Goal: Task Accomplishment & Management: Manage account settings

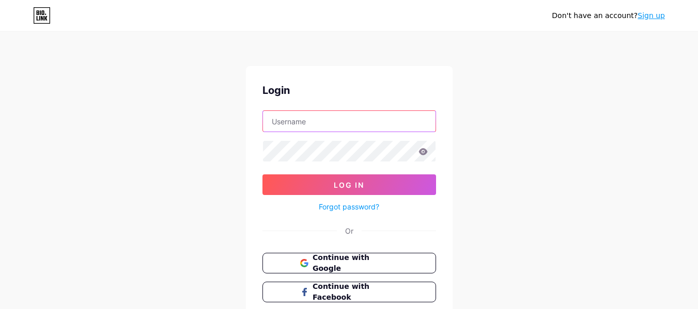
click at [312, 120] on input "text" at bounding box center [349, 121] width 173 height 21
click at [365, 122] on input "text" at bounding box center [349, 121] width 173 height 21
drag, startPoint x: 279, startPoint y: 91, endPoint x: 263, endPoint y: 95, distance: 16.4
click at [263, 95] on div "Login" at bounding box center [349, 90] width 174 height 15
click at [351, 122] on input "text" at bounding box center [349, 121] width 173 height 21
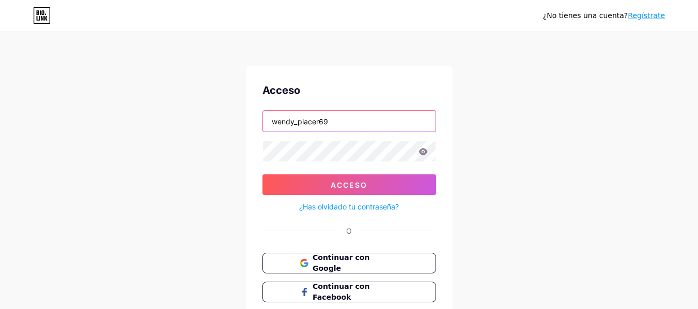
type input "wendy_placer69"
click at [425, 153] on icon at bounding box center [422, 151] width 9 height 7
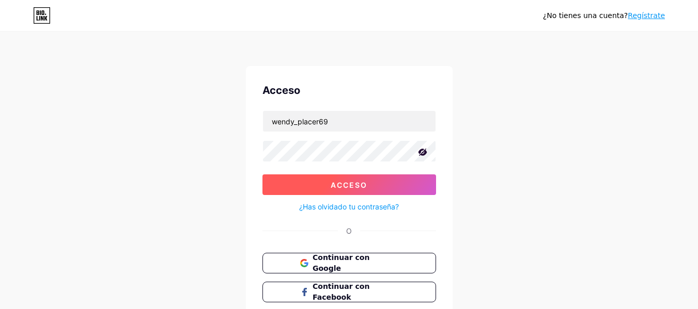
click at [360, 184] on font "Acceso" at bounding box center [349, 185] width 37 height 9
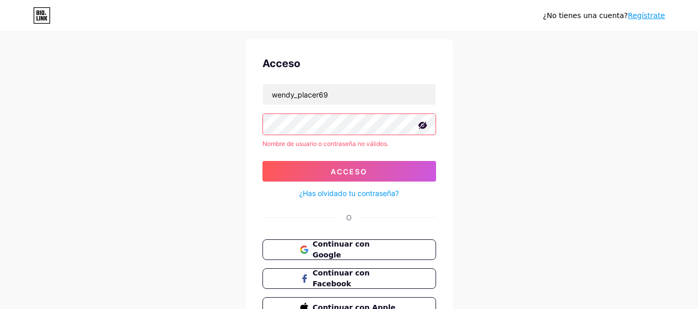
scroll to position [52, 0]
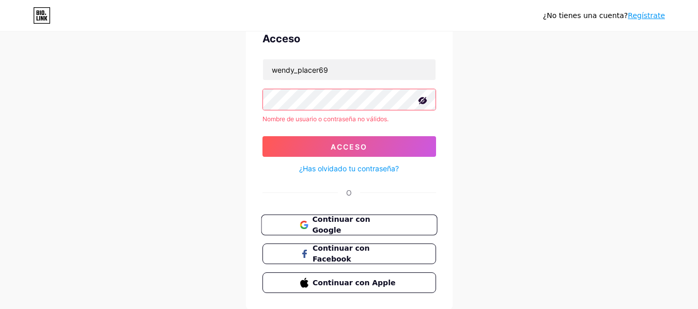
click at [355, 227] on font "Continuar con Google" at bounding box center [341, 225] width 58 height 20
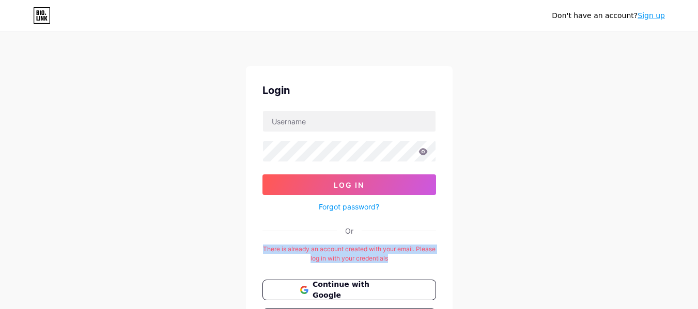
drag, startPoint x: 267, startPoint y: 253, endPoint x: 427, endPoint y: 263, distance: 160.4
click at [427, 263] on div "There is already an account created with your email. Please log in with your cr…" at bounding box center [349, 254] width 174 height 19
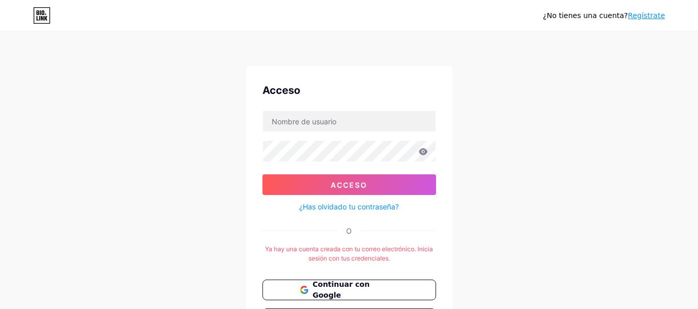
click at [373, 208] on font "¿Has olvidado tu contraseña?" at bounding box center [349, 206] width 100 height 9
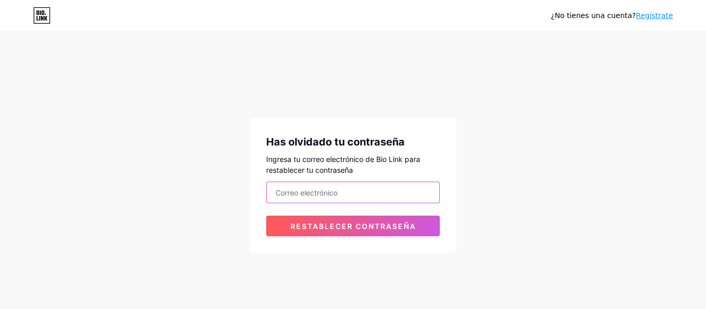
click at [324, 194] on input "email" at bounding box center [353, 192] width 173 height 21
type input "[EMAIL_ADDRESS][DOMAIN_NAME]"
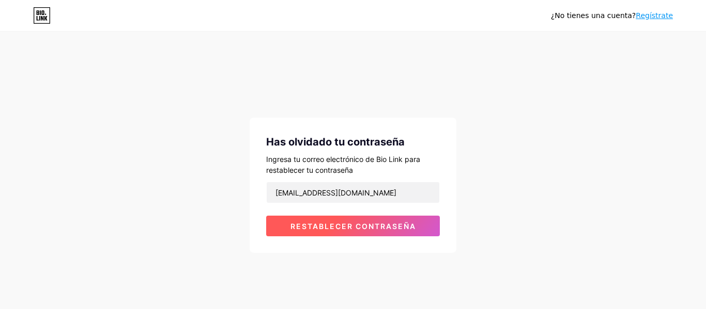
click at [365, 227] on font "Restablecer contraseña" at bounding box center [353, 226] width 126 height 9
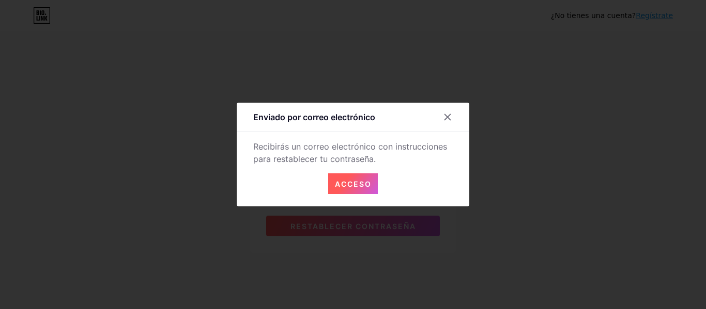
click at [361, 187] on font "Acceso" at bounding box center [353, 184] width 37 height 9
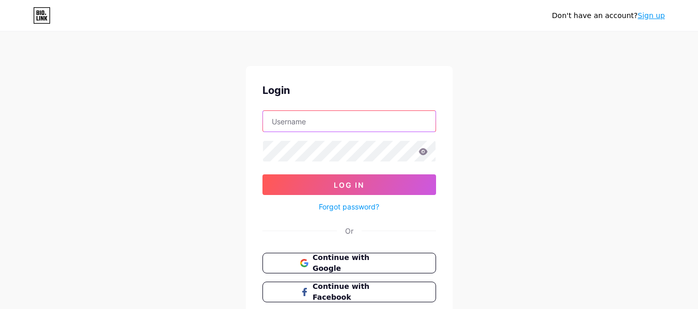
click at [336, 127] on input "text" at bounding box center [349, 121] width 173 height 21
type input "[EMAIL_ADDRESS][DOMAIN_NAME]"
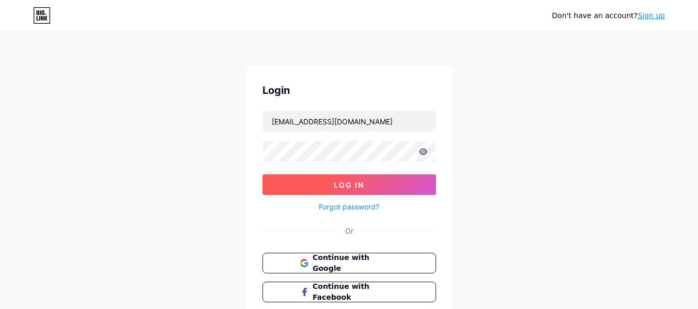
click at [339, 182] on span "Log In" at bounding box center [349, 185] width 30 height 9
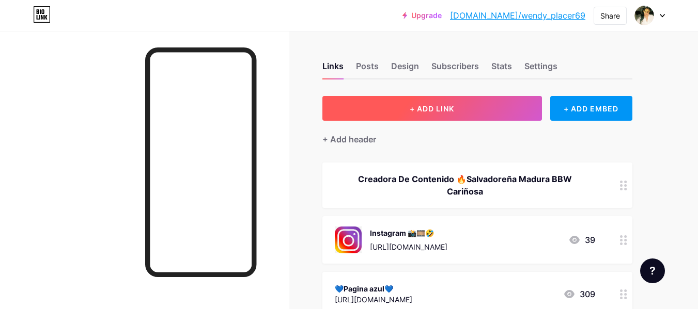
click at [428, 105] on span "+ ADD LINK" at bounding box center [432, 108] width 44 height 9
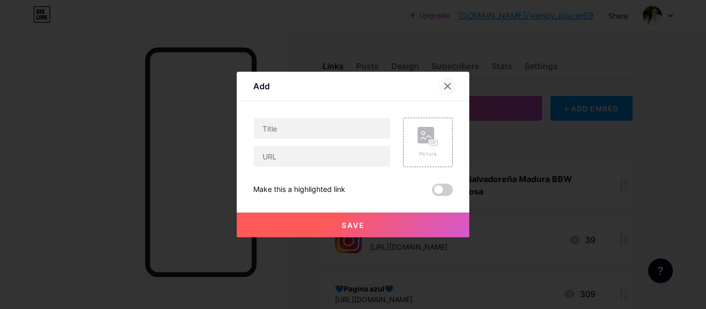
click at [443, 89] on icon at bounding box center [447, 86] width 8 height 8
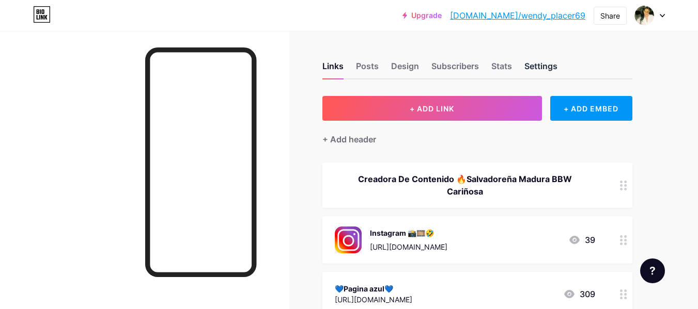
drag, startPoint x: 571, startPoint y: 67, endPoint x: 527, endPoint y: 66, distance: 43.9
click at [527, 66] on div "Links Posts Design Subscribers Stats Settings" at bounding box center [477, 61] width 310 height 36
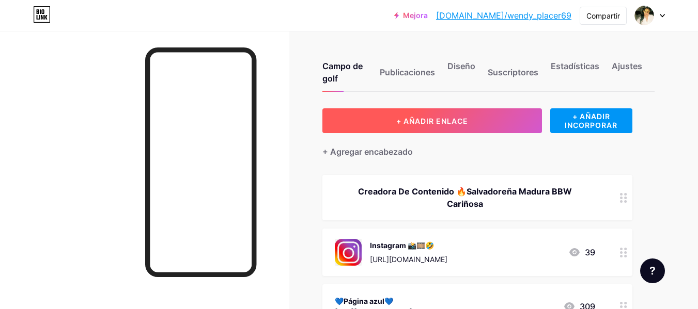
click at [434, 120] on font "+ AÑADIR ENLACE" at bounding box center [432, 121] width 72 height 9
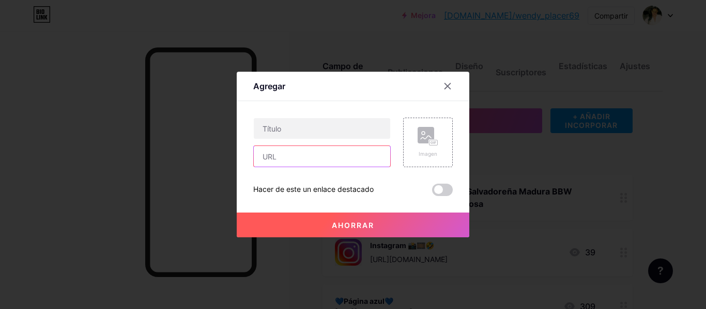
drag, startPoint x: 307, startPoint y: 128, endPoint x: 282, endPoint y: 153, distance: 35.4
click at [282, 153] on input "text" at bounding box center [322, 156] width 136 height 21
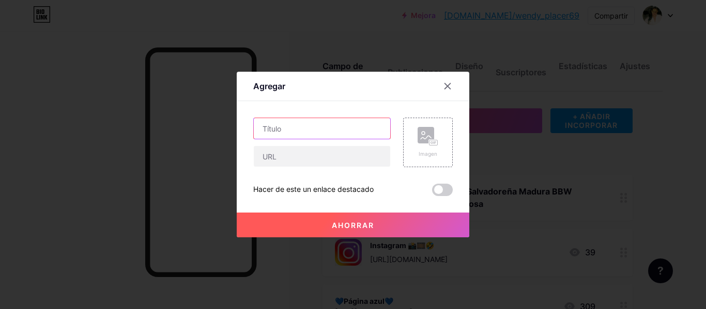
click at [293, 127] on input "text" at bounding box center [322, 128] width 136 height 21
type input "c"
type input "Canal de Whatsapp"
click at [364, 120] on input "Canal de Whatsapp" at bounding box center [322, 128] width 136 height 21
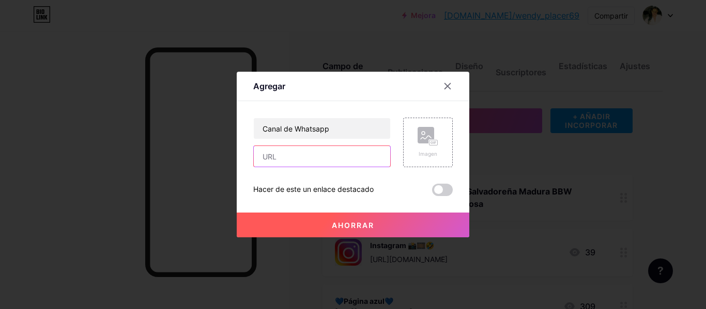
click at [305, 157] on input "text" at bounding box center [322, 156] width 136 height 21
paste input "[URL][DOMAIN_NAME]"
type input "[URL][DOMAIN_NAME]"
click at [424, 154] on font "Imagen" at bounding box center [427, 154] width 19 height 6
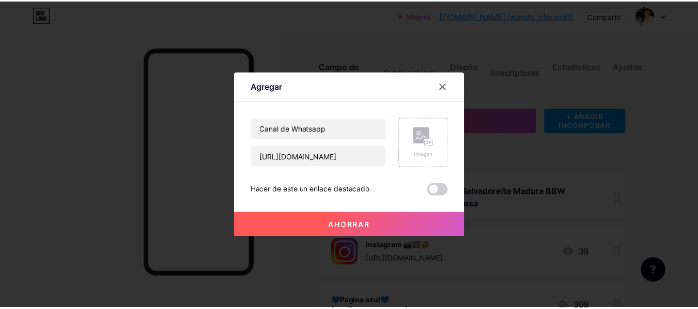
scroll to position [0, 0]
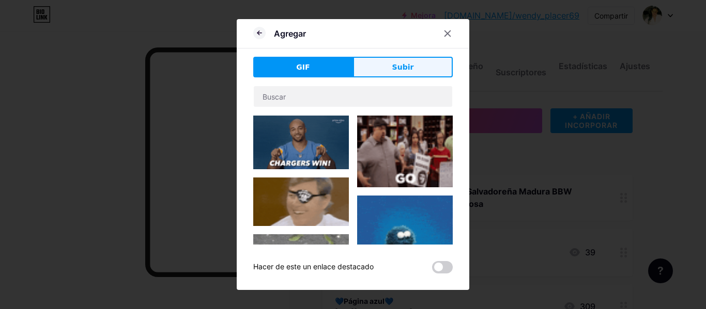
click at [387, 68] on button "Subir" at bounding box center [403, 67] width 100 height 21
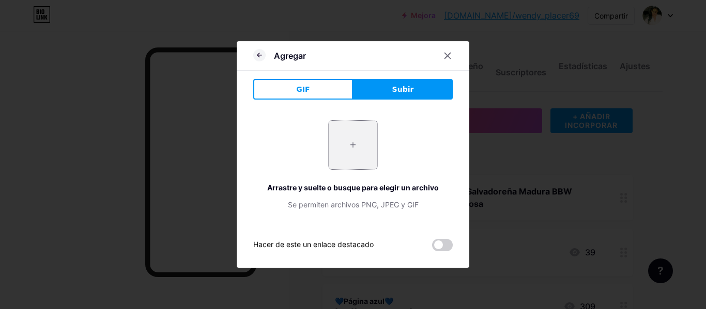
click at [352, 147] on input "file" at bounding box center [352, 145] width 49 height 49
type input "C:\fakepath\Whatsapp.png"
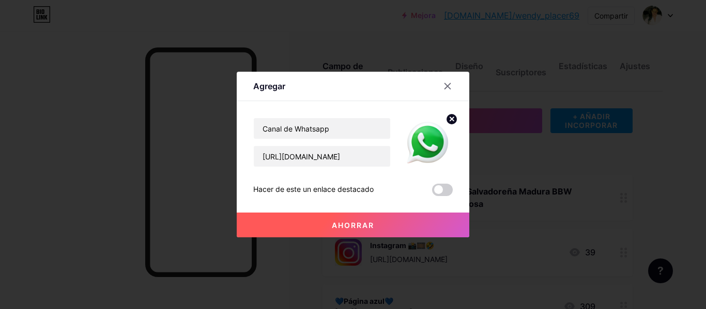
click at [379, 225] on button "Ahorrar" at bounding box center [353, 225] width 232 height 25
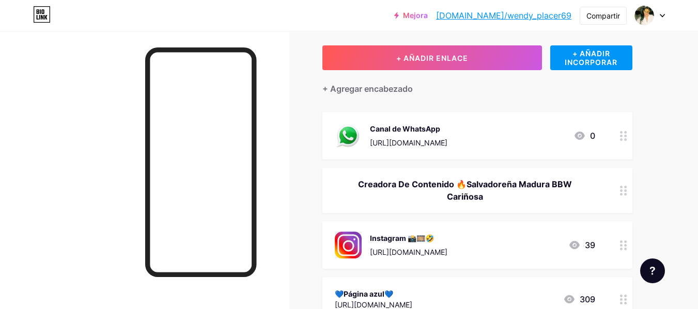
scroll to position [52, 0]
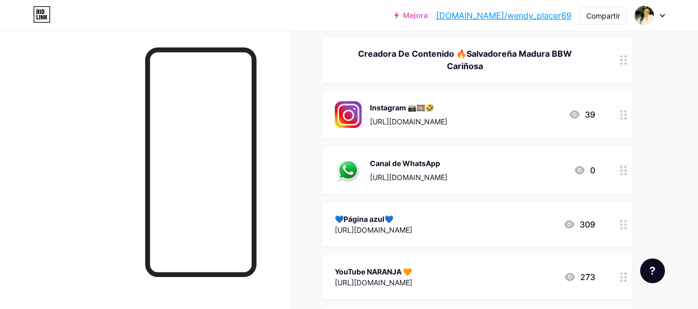
scroll to position [0, 0]
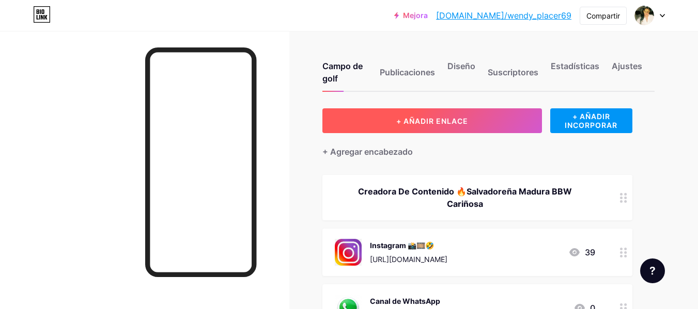
click at [401, 118] on font "+ AÑADIR ENLACE" at bounding box center [432, 121] width 72 height 9
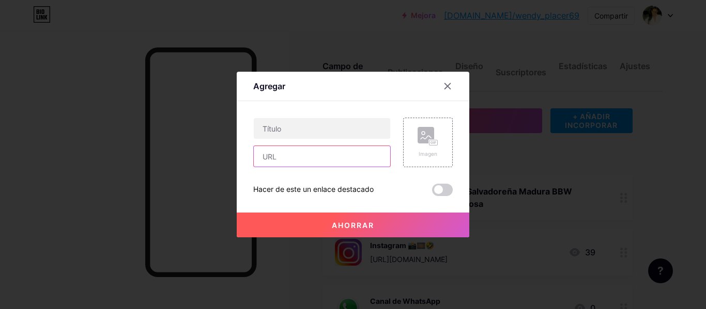
paste input "[URL][DOMAIN_NAME]"
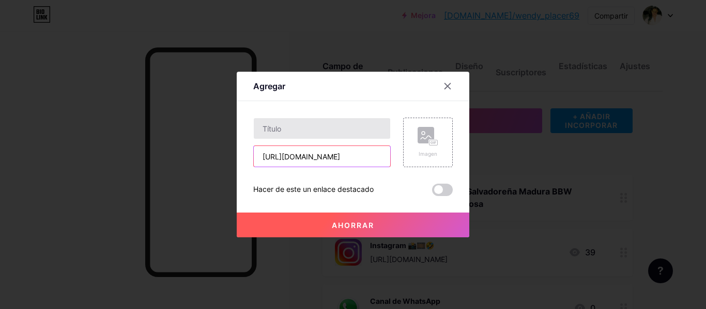
type input "[URL][DOMAIN_NAME]"
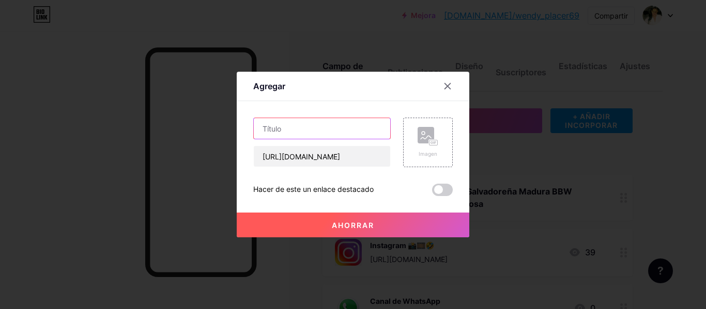
click at [308, 132] on input "text" at bounding box center [322, 128] width 136 height 21
type input "}"
type input "Discord"
click at [425, 142] on icon at bounding box center [427, 136] width 21 height 19
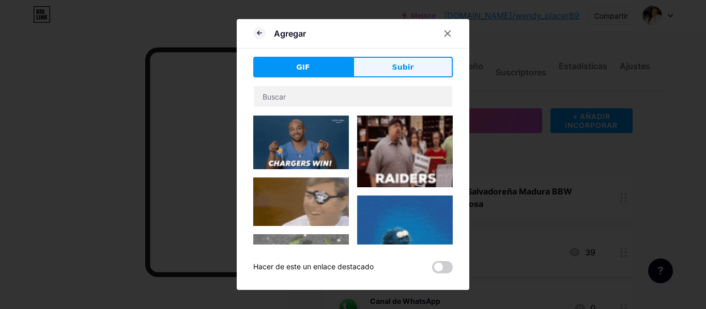
click at [399, 65] on font "Subir" at bounding box center [403, 67] width 22 height 8
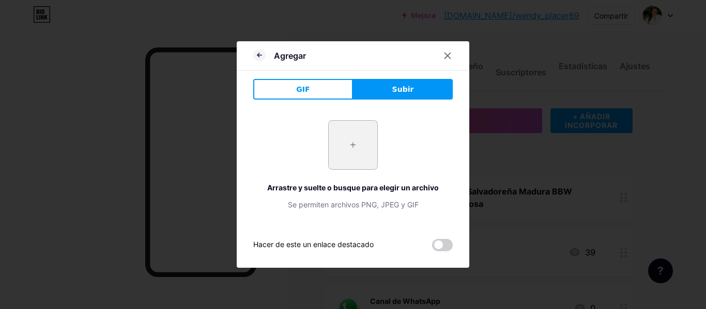
click at [346, 141] on input "file" at bounding box center [352, 145] width 49 height 49
click at [352, 144] on input "file" at bounding box center [352, 145] width 49 height 49
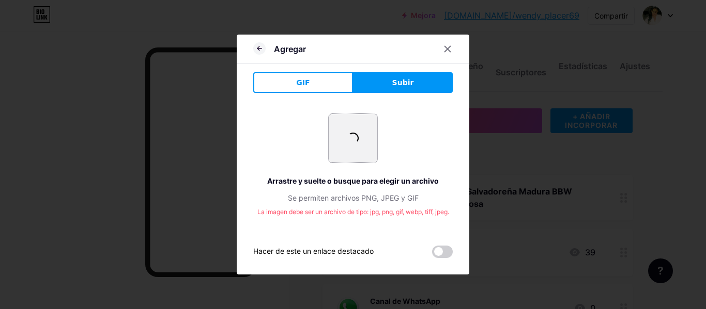
click at [361, 139] on input "file" at bounding box center [352, 138] width 49 height 49
type input "C:\fakepath\[DOMAIN_NAME] - discord_PNG8.png"
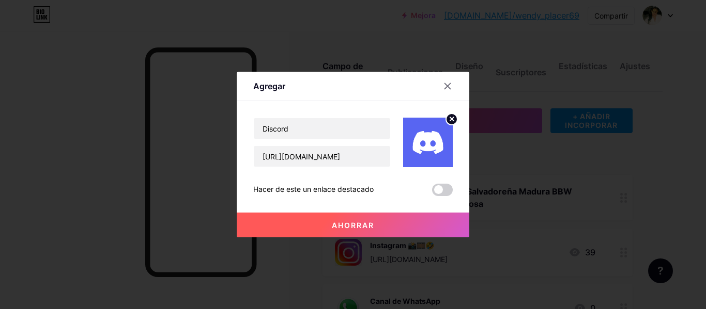
click at [367, 225] on font "Ahorrar" at bounding box center [353, 225] width 42 height 9
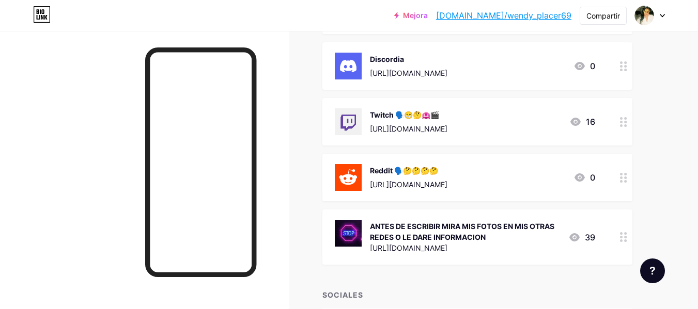
scroll to position [760, 0]
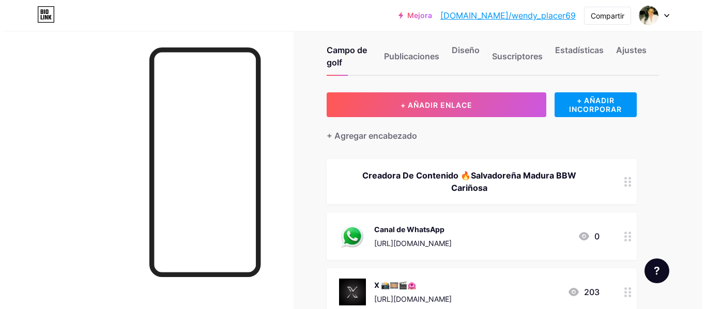
scroll to position [20, 0]
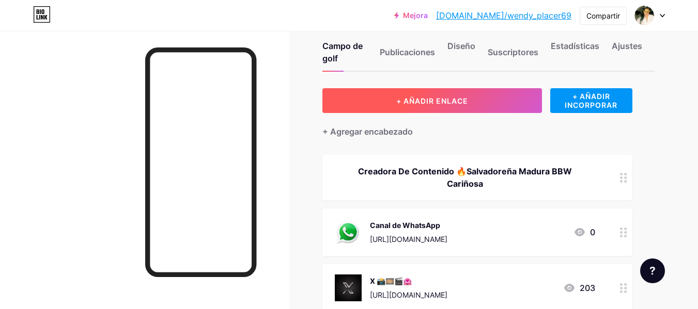
click at [474, 99] on button "+ AÑADIR ENLACE" at bounding box center [432, 100] width 220 height 25
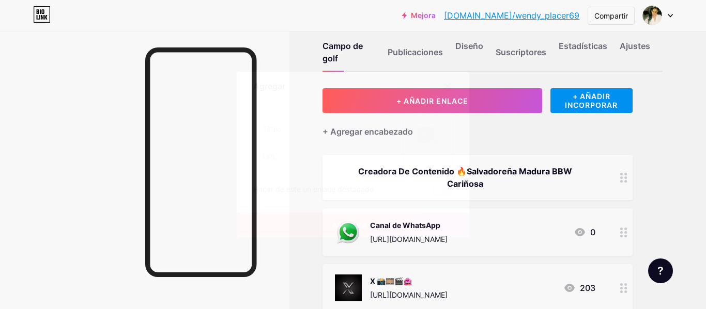
click at [425, 153] on font "Imagen" at bounding box center [427, 154] width 19 height 6
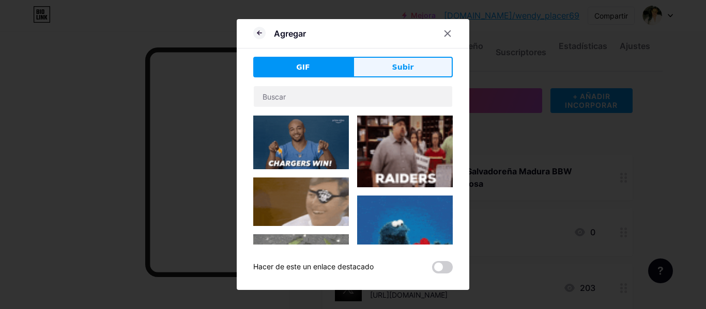
click at [397, 69] on font "Subir" at bounding box center [403, 67] width 22 height 8
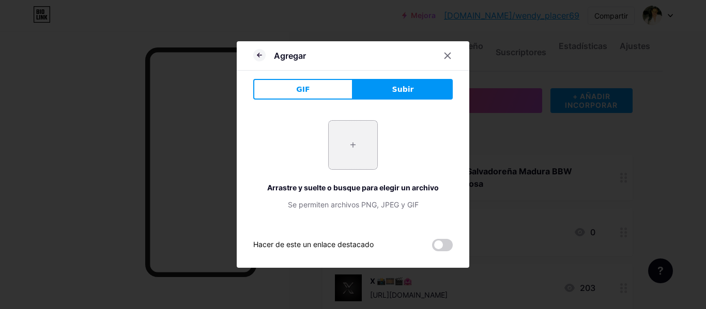
click at [351, 152] on input "file" at bounding box center [352, 145] width 49 height 49
type input "C:\fakepath\f64f5611aabc03a17fa0a1ddfc7d0490.jpg"
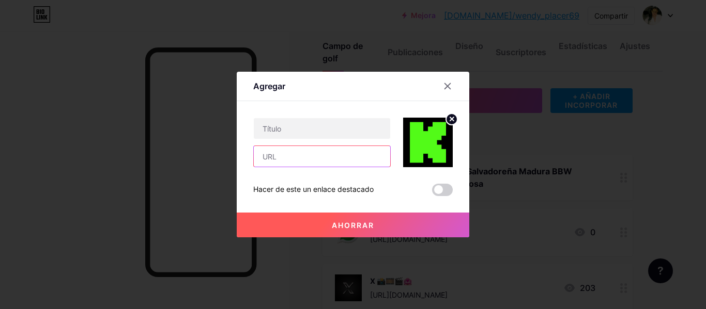
paste input "[URL][DOMAIN_NAME][PERSON_NAME]"
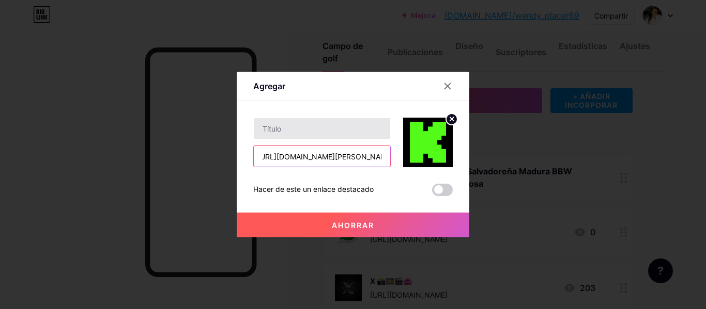
type input "[URL][DOMAIN_NAME][PERSON_NAME]"
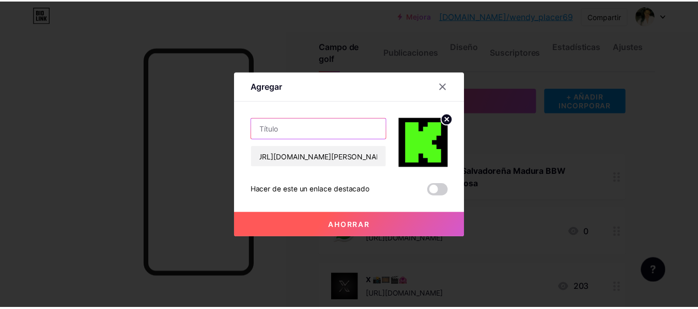
scroll to position [0, 0]
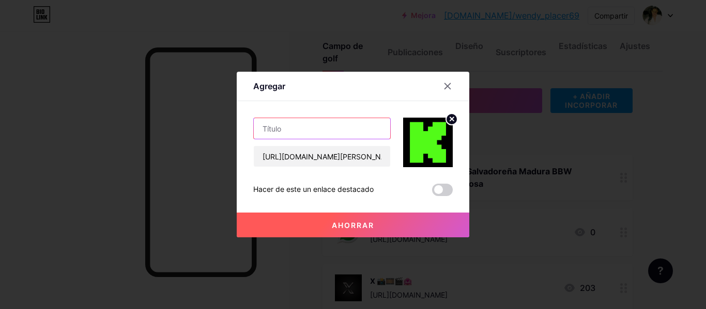
click at [304, 125] on input "text" at bounding box center [322, 128] width 136 height 21
type input "kick"
click at [350, 224] on font "Ahorrar" at bounding box center [353, 225] width 42 height 9
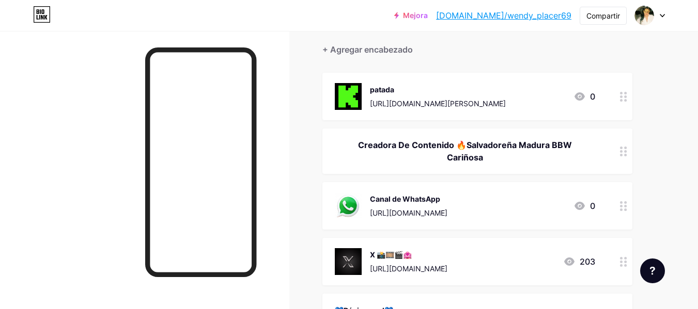
scroll to position [138, 0]
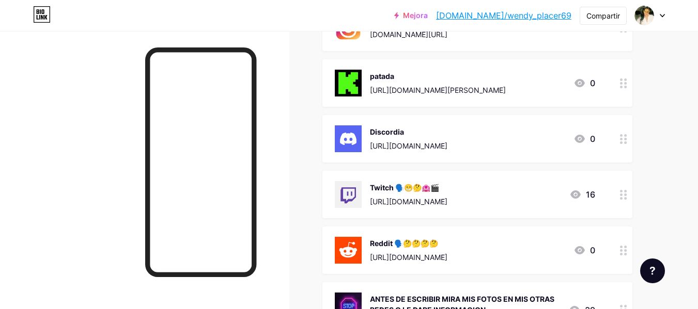
scroll to position [715, 0]
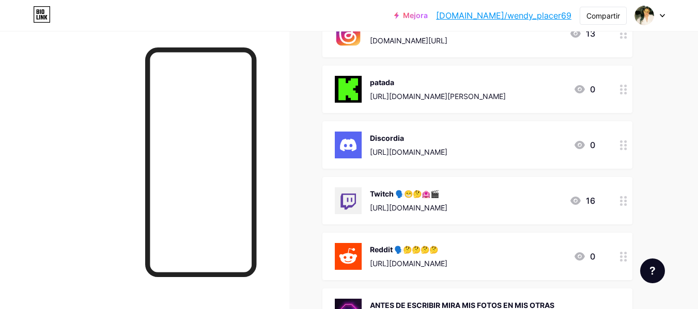
click at [623, 150] on icon at bounding box center [623, 145] width 7 height 10
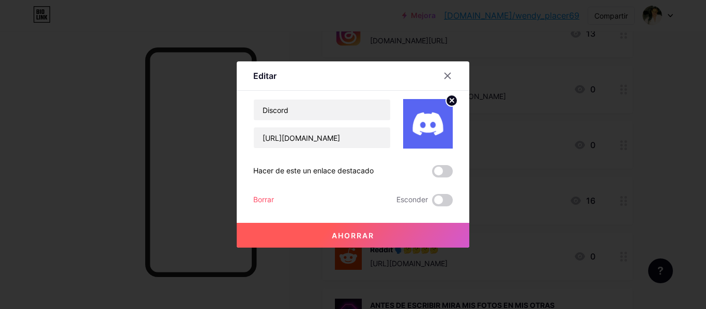
click at [669, 159] on div at bounding box center [353, 154] width 706 height 309
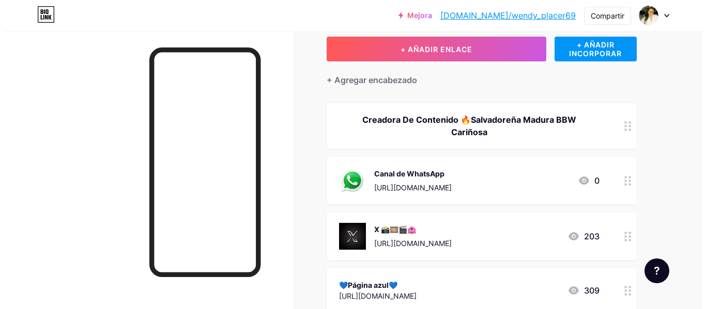
scroll to position [0, 0]
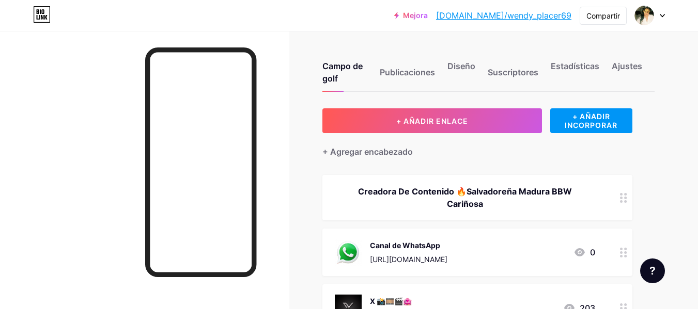
click at [622, 201] on icon at bounding box center [623, 198] width 7 height 10
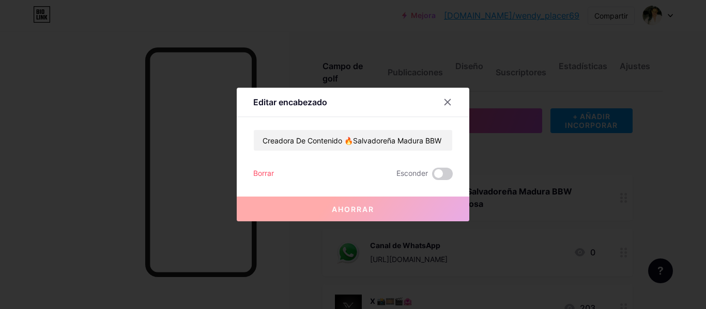
click at [622, 201] on div at bounding box center [353, 154] width 706 height 309
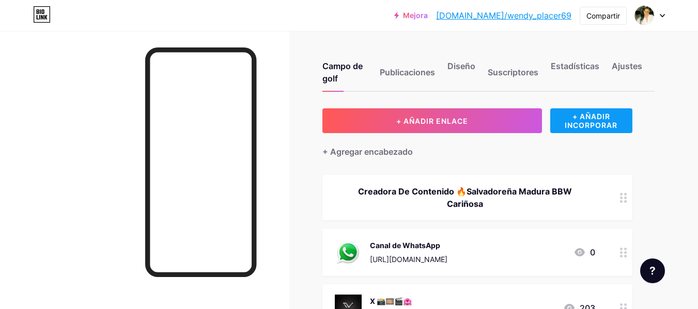
click at [597, 122] on font "+ AÑADIR INCORPORAR" at bounding box center [591, 121] width 53 height 18
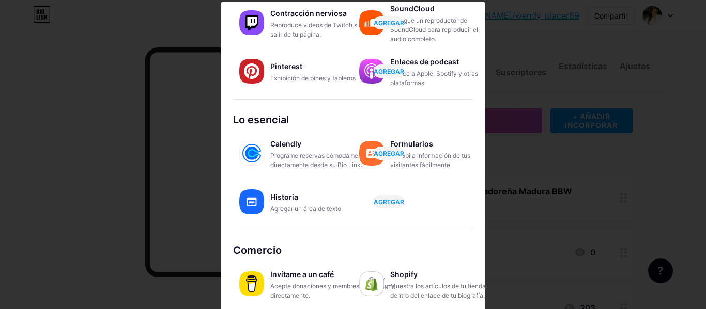
scroll to position [5, 0]
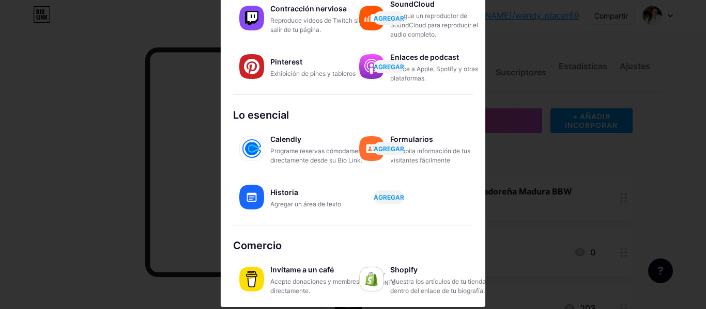
click at [270, 278] on font "Acepte donaciones y membresías directamente." at bounding box center [318, 286] width 97 height 17
click at [293, 285] on font "Acepte donaciones y membresías directamente." at bounding box center [318, 286] width 97 height 17
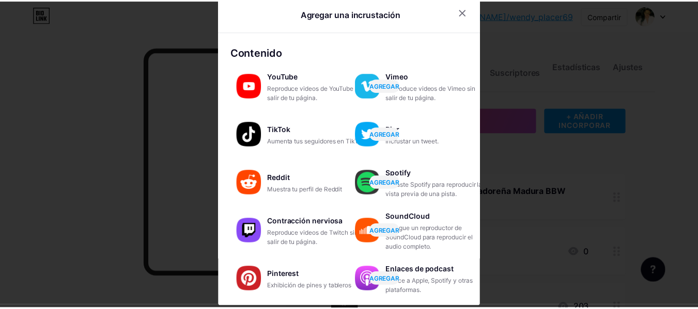
scroll to position [0, 0]
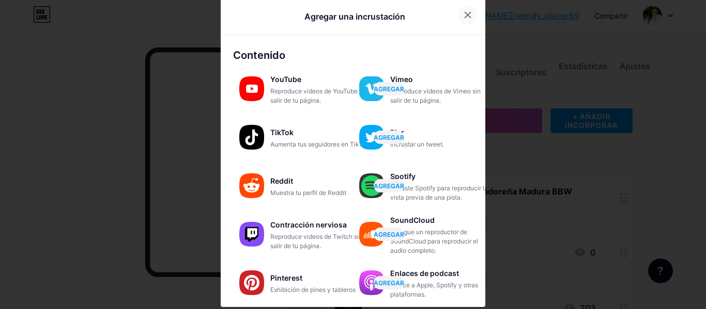
click at [477, 10] on div at bounding box center [467, 15] width 19 height 19
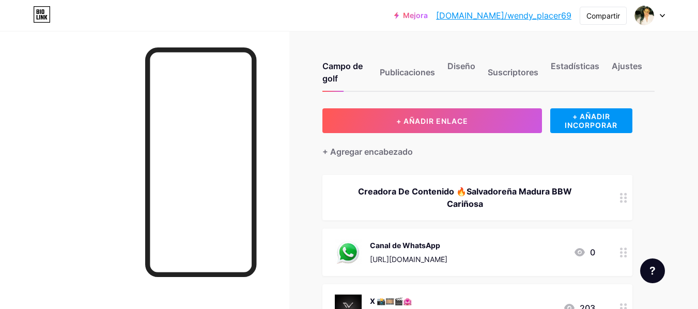
click at [522, 17] on font "[DOMAIN_NAME]/wendy_placer69" at bounding box center [503, 15] width 135 height 10
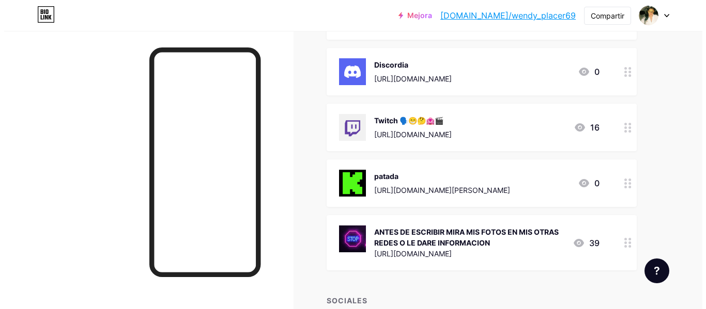
scroll to position [816, 0]
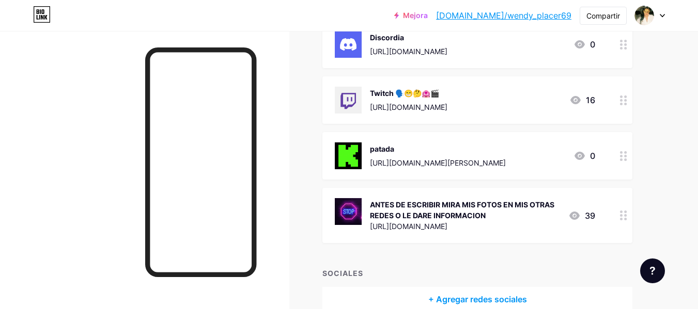
click at [618, 106] on div at bounding box center [624, 100] width 18 height 48
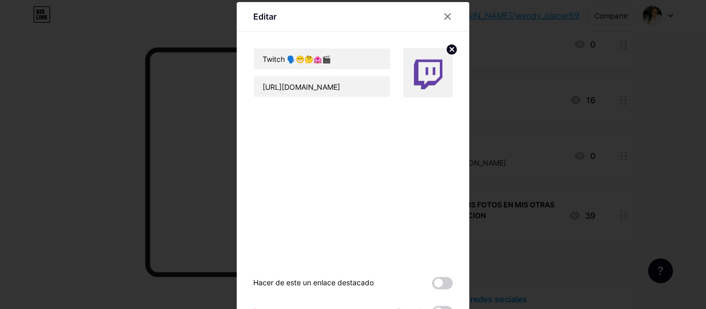
click at [418, 66] on img at bounding box center [428, 73] width 50 height 50
click at [450, 48] on icon at bounding box center [452, 50] width 4 height 4
click at [427, 81] on font "Imagen" at bounding box center [427, 84] width 19 height 6
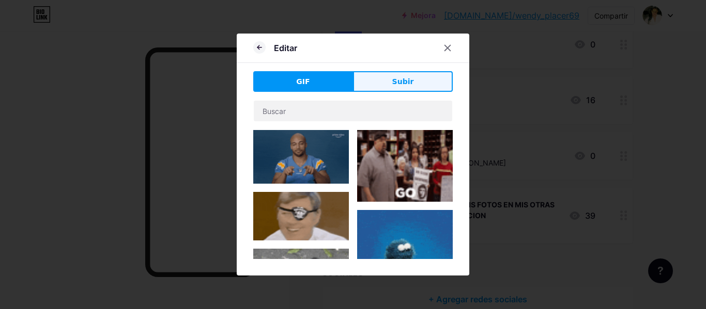
click at [394, 76] on span "Subir" at bounding box center [403, 81] width 22 height 11
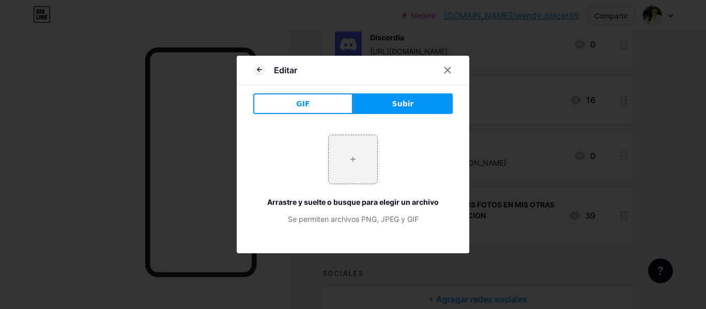
click at [391, 99] on button "Subir" at bounding box center [403, 103] width 100 height 21
click at [357, 158] on input "file" at bounding box center [352, 159] width 49 height 49
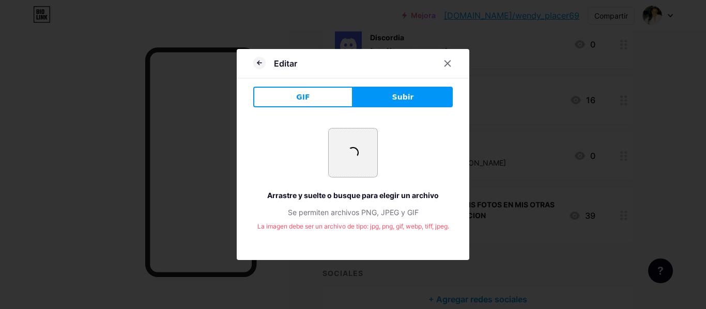
click at [359, 146] on input "file" at bounding box center [352, 153] width 49 height 49
type input "C:\fakepath\twitch (3).png"
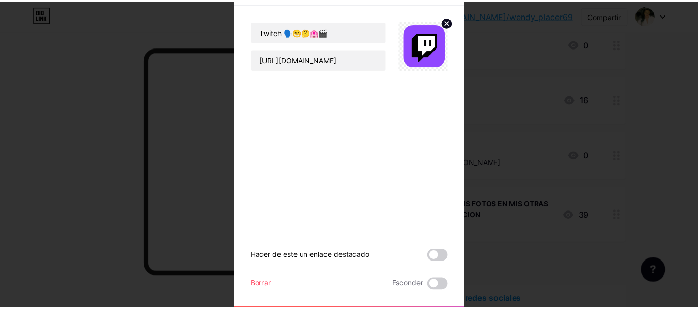
scroll to position [53, 0]
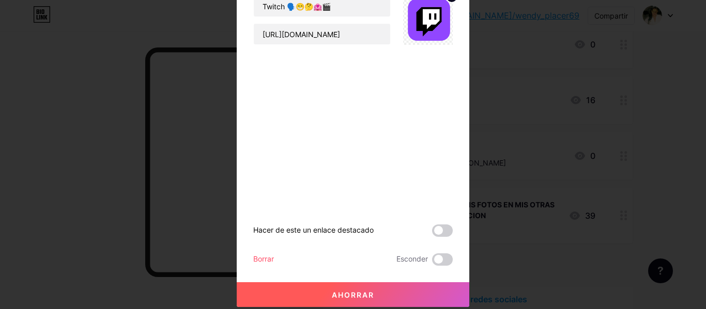
click at [389, 293] on button "Ahorrar" at bounding box center [353, 295] width 232 height 25
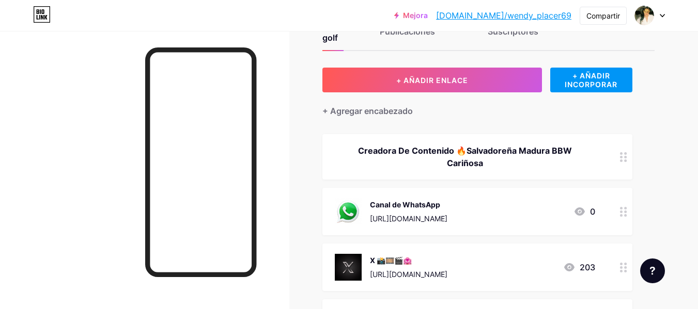
scroll to position [0, 0]
